Goal: Task Accomplishment & Management: Use online tool/utility

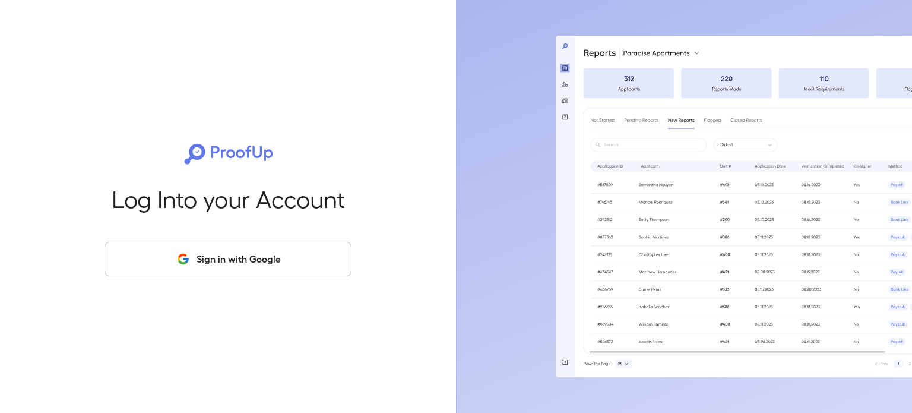
click at [301, 249] on button "Sign in with Google" at bounding box center [228, 259] width 247 height 34
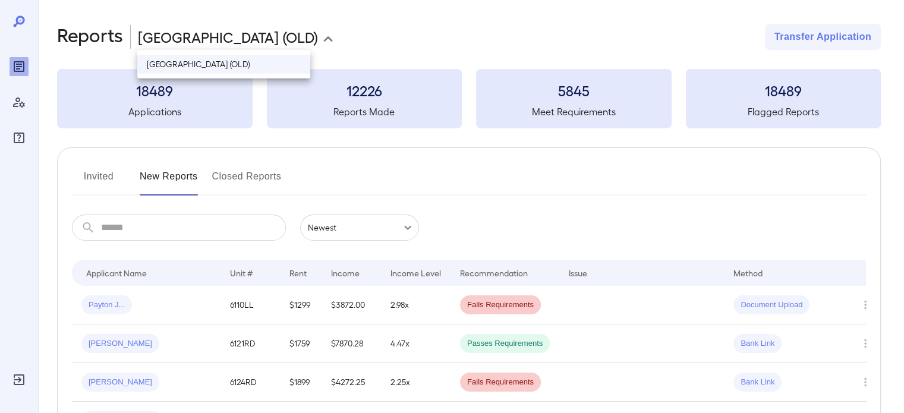
click at [297, 43] on body "**********" at bounding box center [452, 206] width 904 height 413
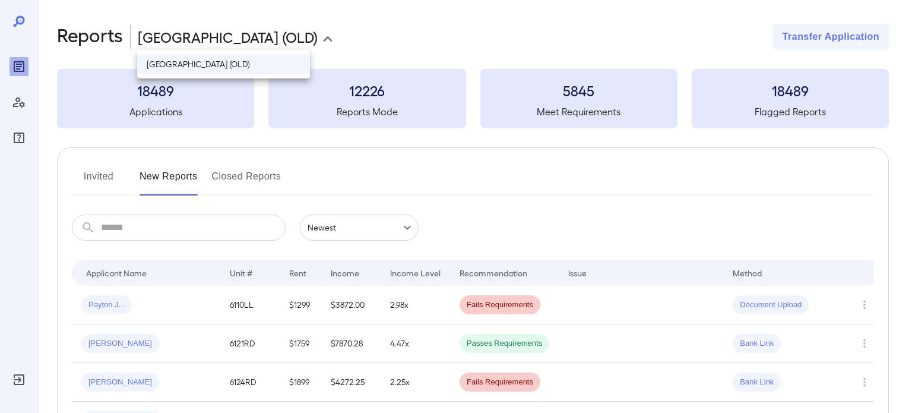
click at [342, 37] on div at bounding box center [456, 206] width 912 height 413
